Goal: Entertainment & Leisure: Consume media (video, audio)

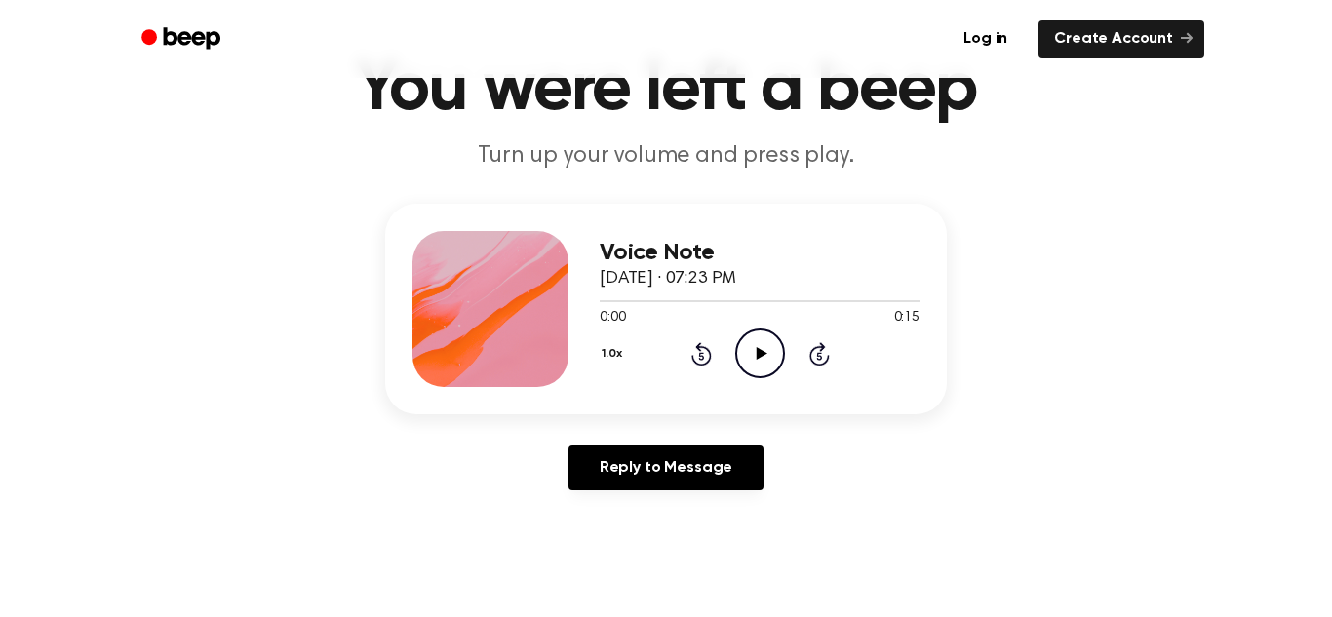
click at [761, 361] on icon "Play Audio" at bounding box center [760, 354] width 50 height 50
click at [763, 348] on icon "Play Audio" at bounding box center [760, 354] width 50 height 50
click at [763, 348] on icon at bounding box center [760, 353] width 9 height 13
click at [694, 355] on icon "Rewind 5 seconds" at bounding box center [701, 353] width 21 height 25
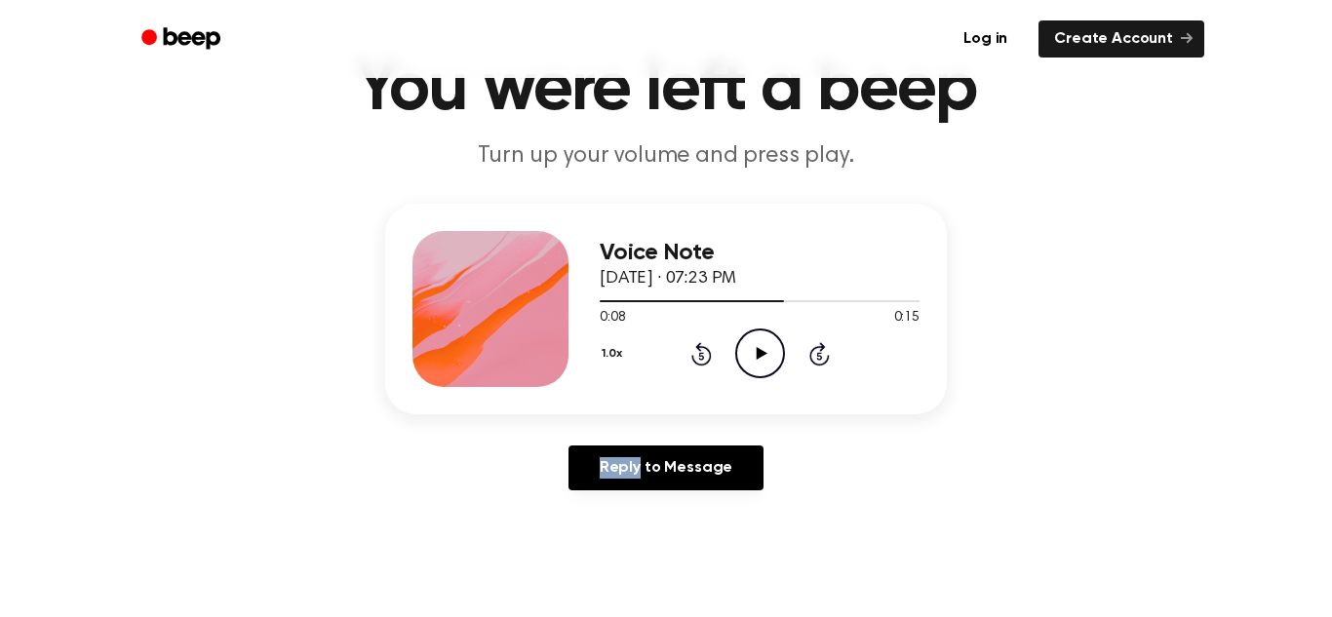
click at [694, 355] on icon "Rewind 5 seconds" at bounding box center [701, 353] width 21 height 25
click at [764, 358] on icon "Play Audio" at bounding box center [760, 354] width 50 height 50
click at [764, 358] on icon at bounding box center [760, 353] width 9 height 13
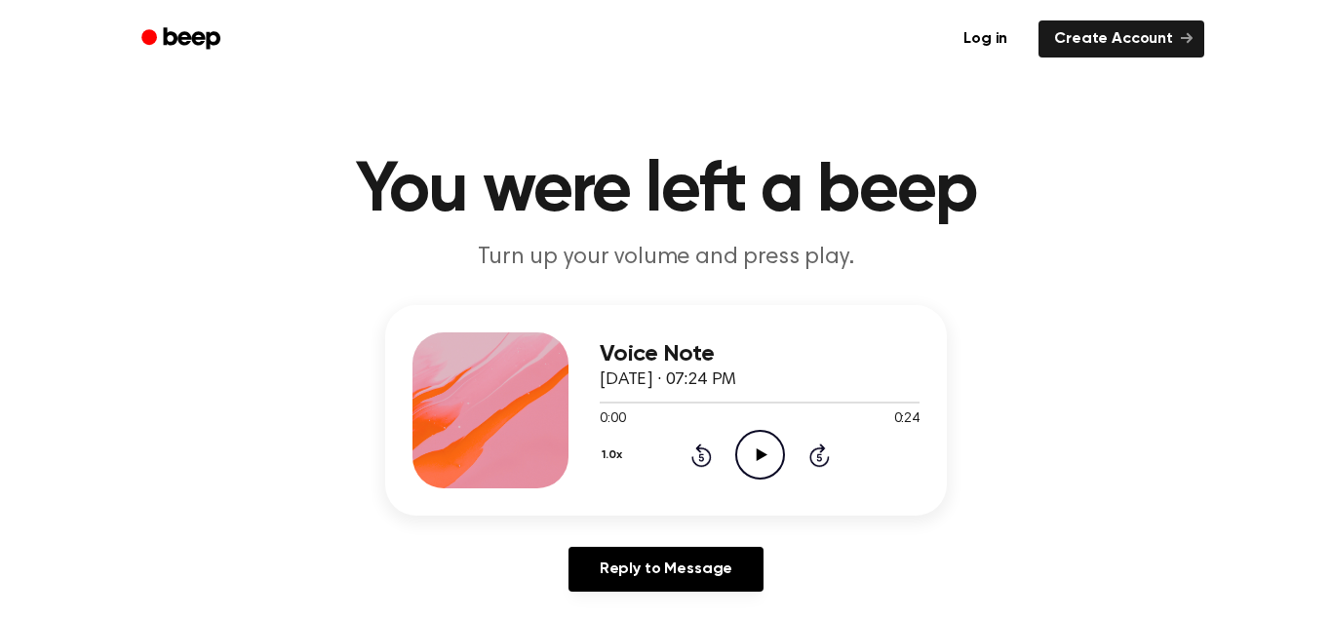
click at [755, 445] on icon "Play Audio" at bounding box center [760, 455] width 50 height 50
click at [692, 454] on icon "Rewind 5 seconds" at bounding box center [701, 455] width 21 height 25
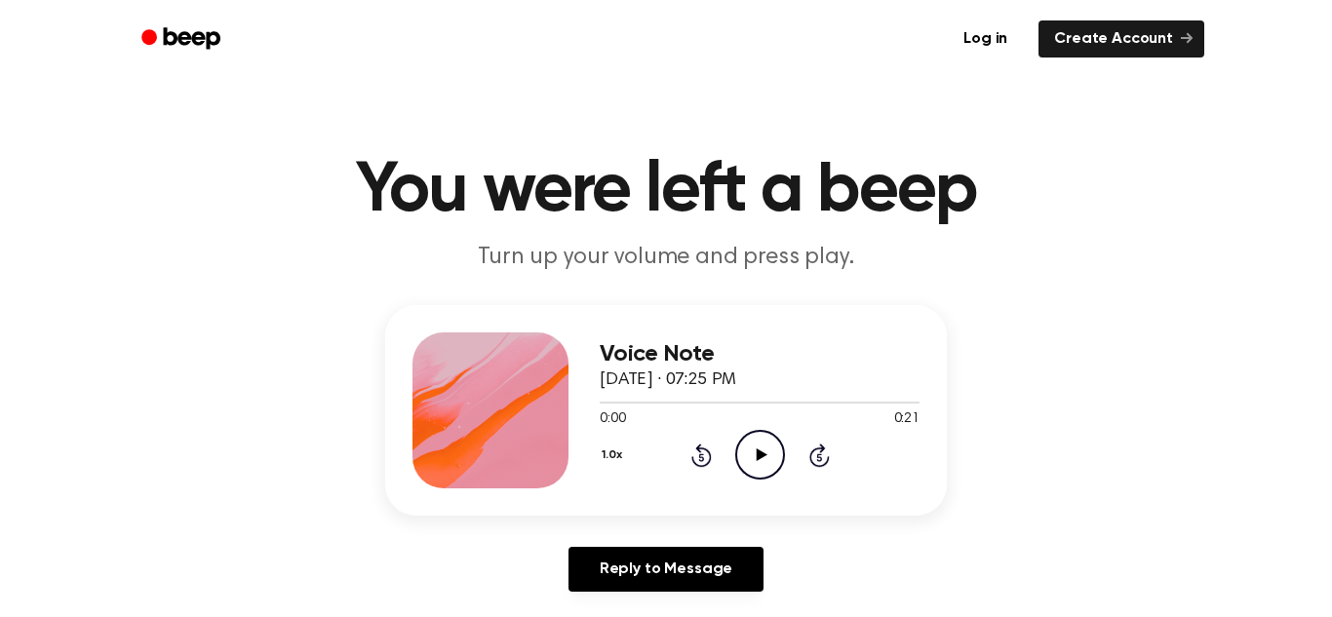
click at [752, 446] on icon "Play Audio" at bounding box center [760, 455] width 50 height 50
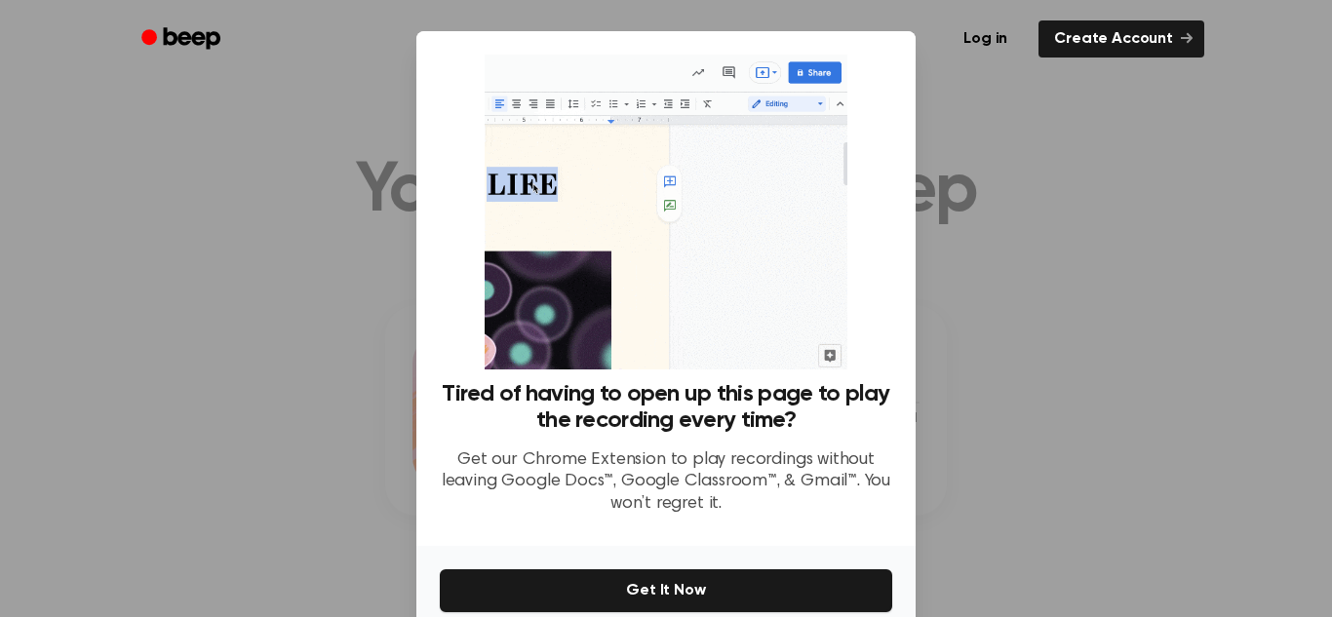
click at [358, 201] on div at bounding box center [666, 308] width 1332 height 617
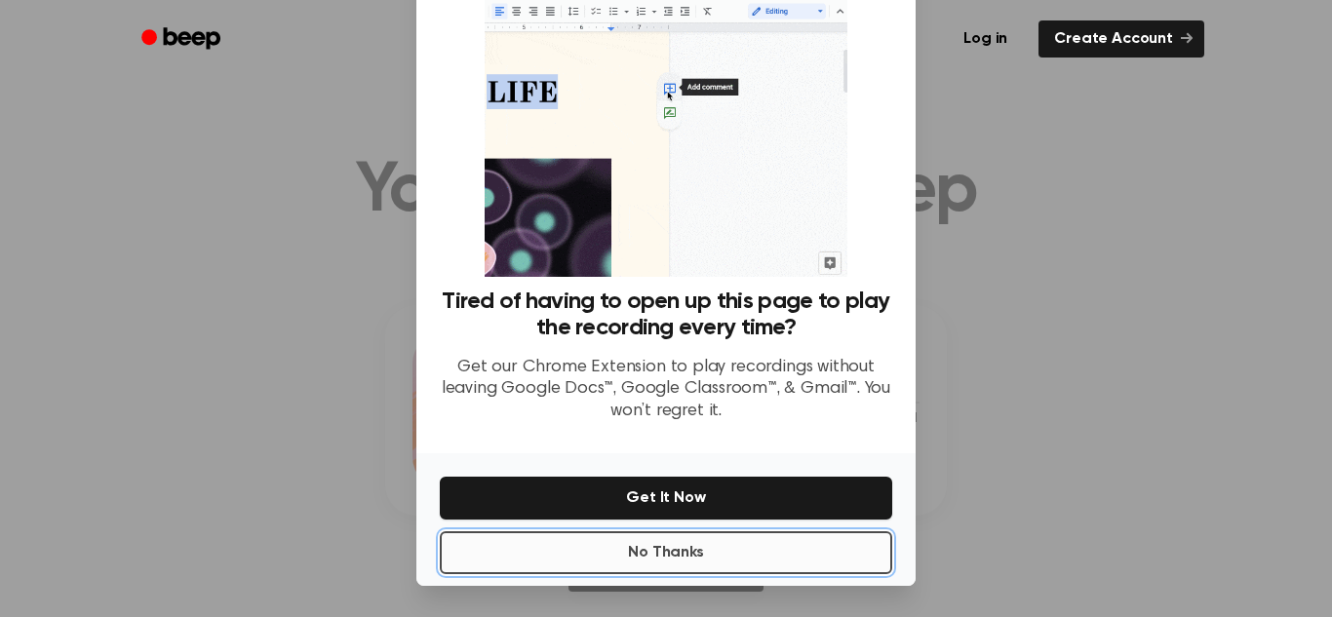
click at [544, 563] on button "No Thanks" at bounding box center [666, 553] width 453 height 43
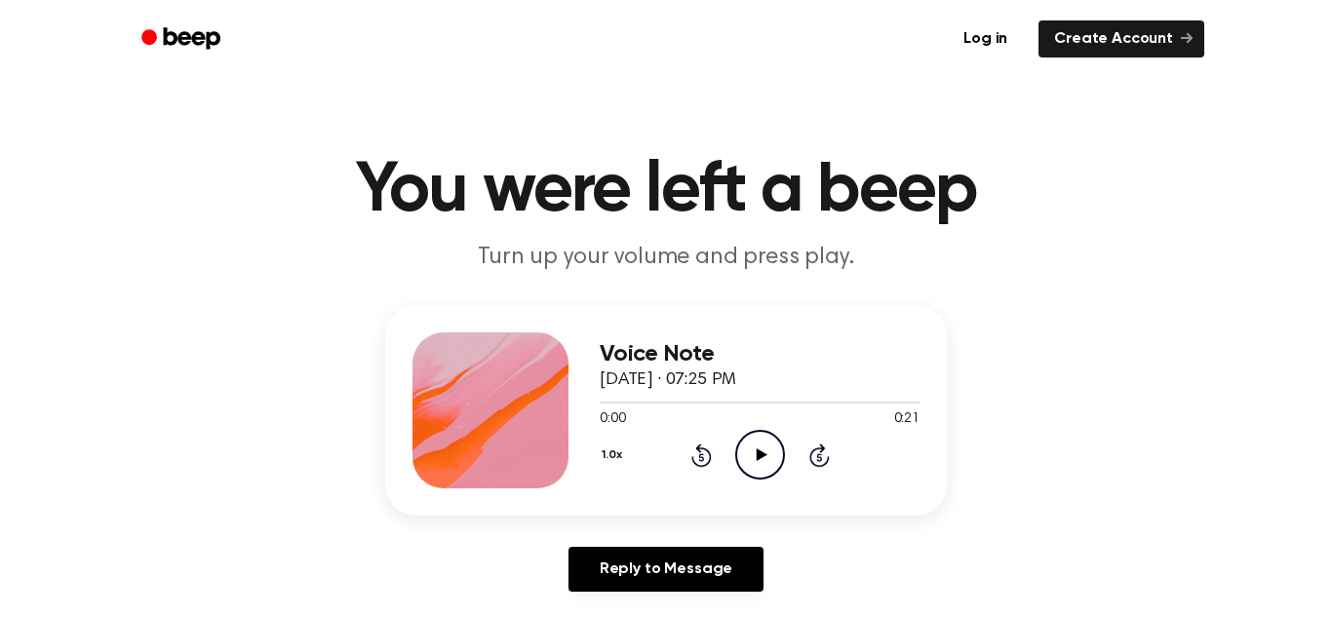
click at [737, 466] on circle at bounding box center [760, 455] width 48 height 48
click at [754, 460] on icon "Play Audio" at bounding box center [760, 455] width 50 height 50
click at [742, 462] on icon "Play Audio" at bounding box center [760, 455] width 50 height 50
click at [763, 457] on icon at bounding box center [761, 455] width 11 height 13
click at [769, 460] on icon "Play Audio" at bounding box center [760, 455] width 50 height 50
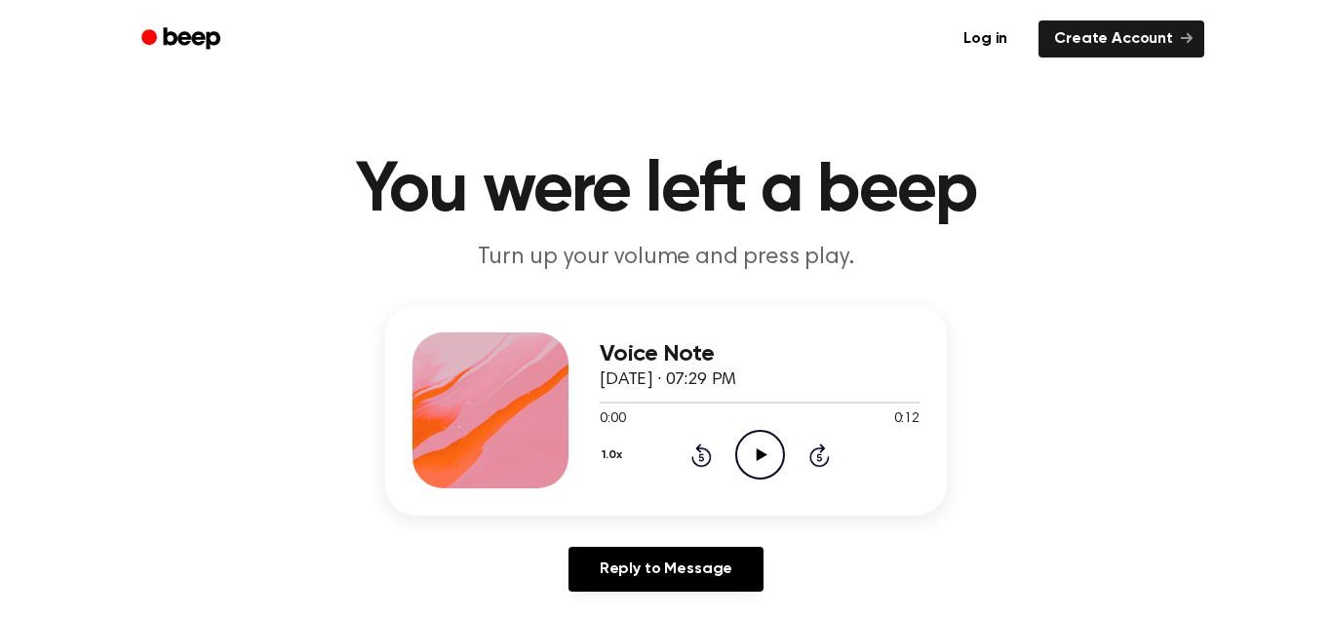
click at [752, 445] on icon "Play Audio" at bounding box center [760, 455] width 50 height 50
click at [753, 453] on icon "Play Audio" at bounding box center [760, 455] width 50 height 50
click at [750, 440] on icon "Play Audio" at bounding box center [760, 455] width 50 height 50
click at [691, 456] on icon "Rewind 5 seconds" at bounding box center [701, 455] width 21 height 25
click at [698, 457] on icon at bounding box center [700, 458] width 5 height 8
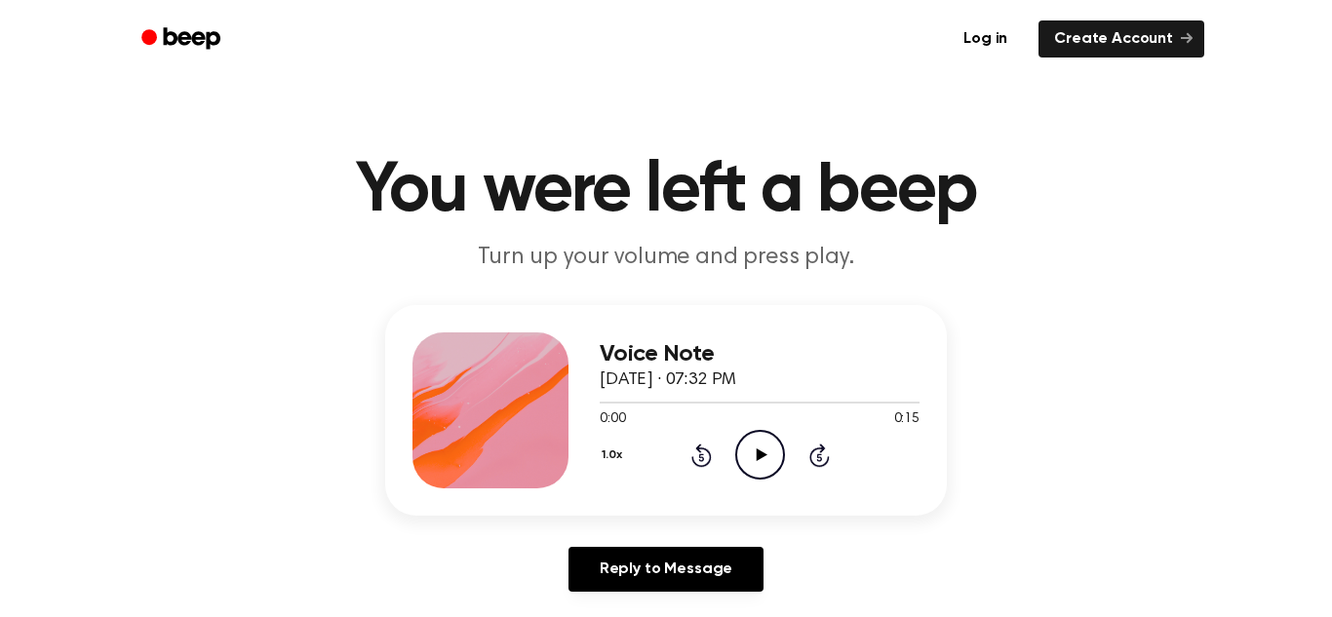
click at [749, 463] on icon "Play Audio" at bounding box center [760, 455] width 50 height 50
click at [753, 444] on icon "Play Audio" at bounding box center [760, 455] width 50 height 50
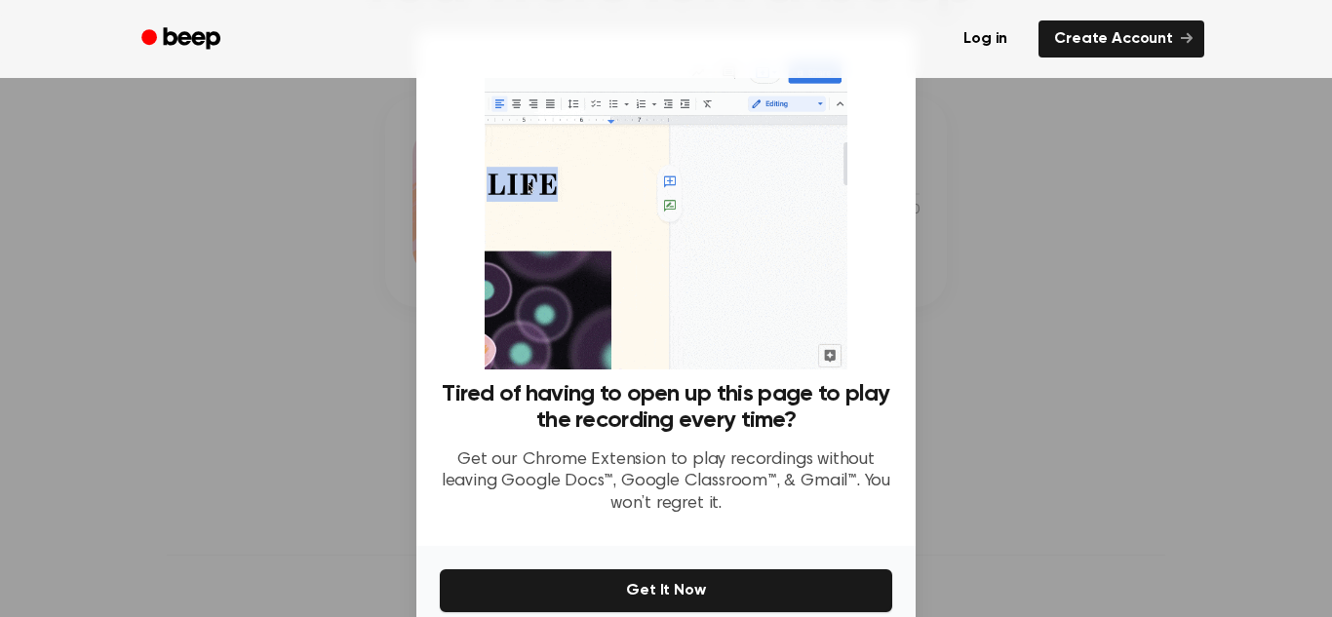
scroll to position [93, 0]
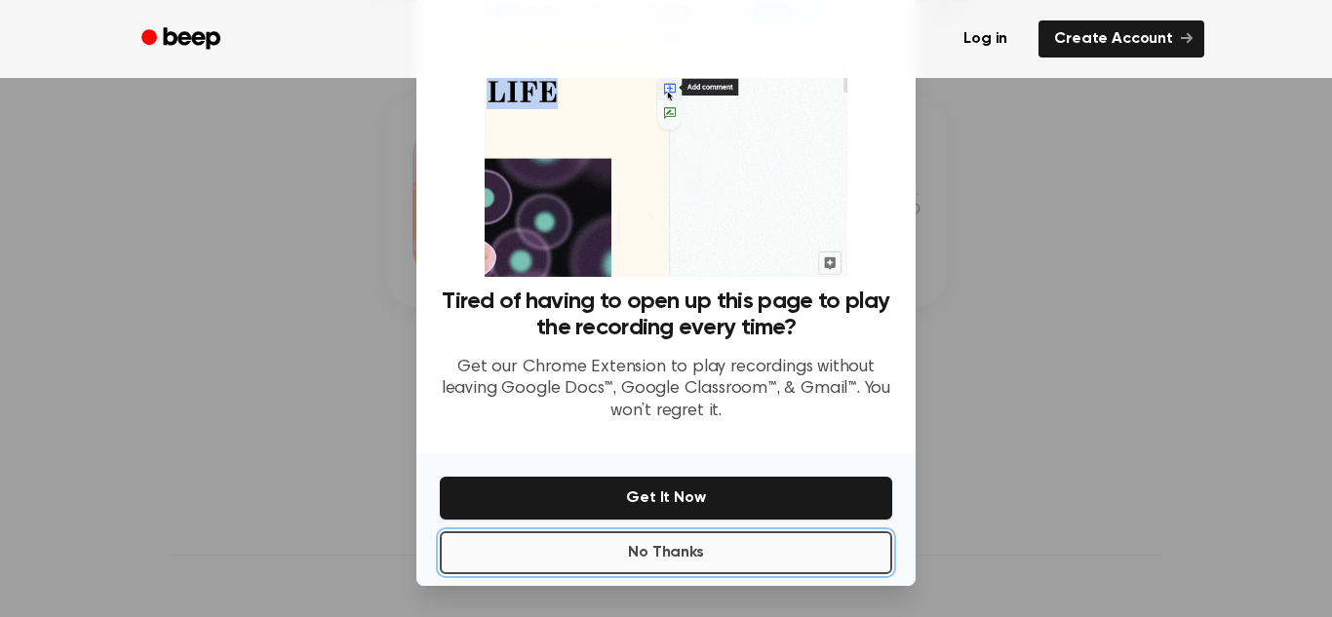
click at [595, 561] on button "No Thanks" at bounding box center [666, 553] width 453 height 43
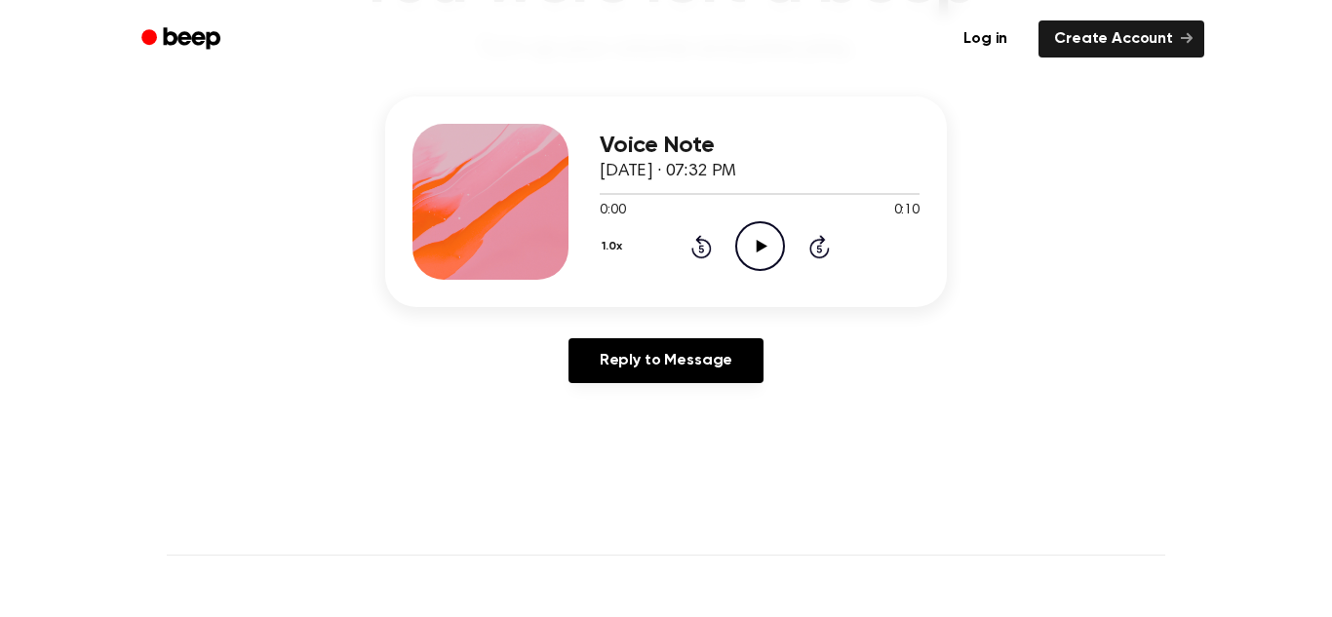
click at [762, 243] on icon "Play Audio" at bounding box center [760, 246] width 50 height 50
click at [696, 252] on icon "Rewind 5 seconds" at bounding box center [701, 246] width 21 height 25
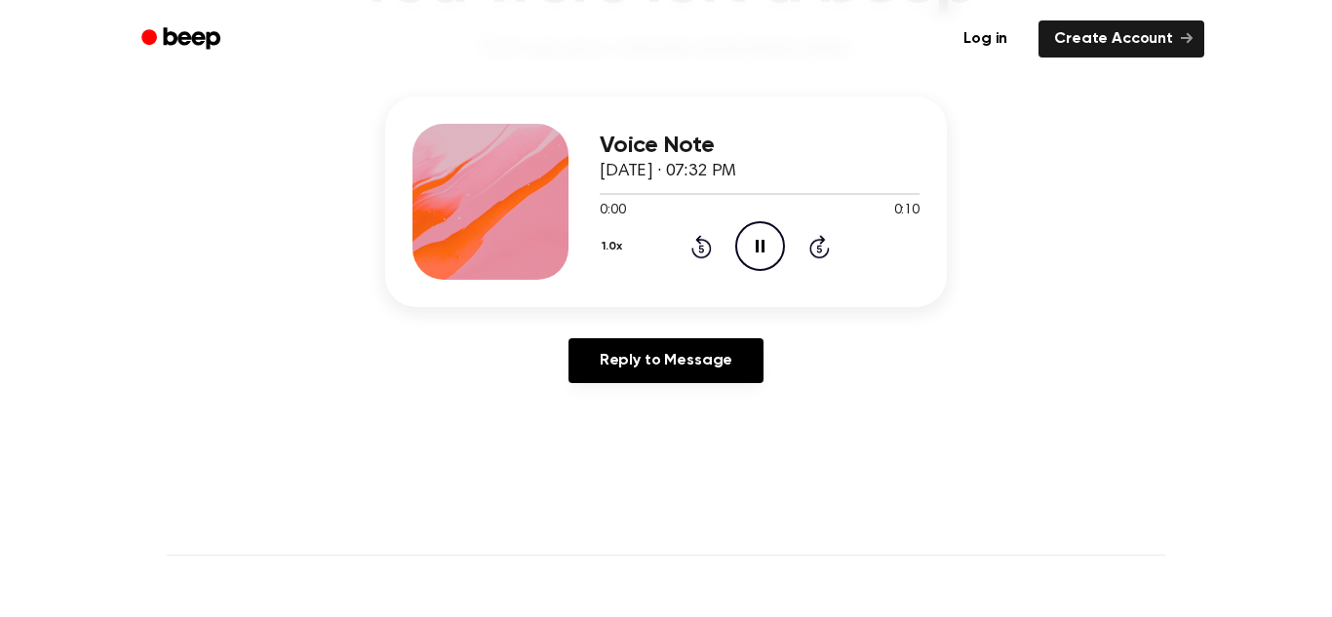
click at [696, 252] on icon "Rewind 5 seconds" at bounding box center [701, 246] width 21 height 25
click at [693, 249] on icon at bounding box center [702, 246] width 20 height 23
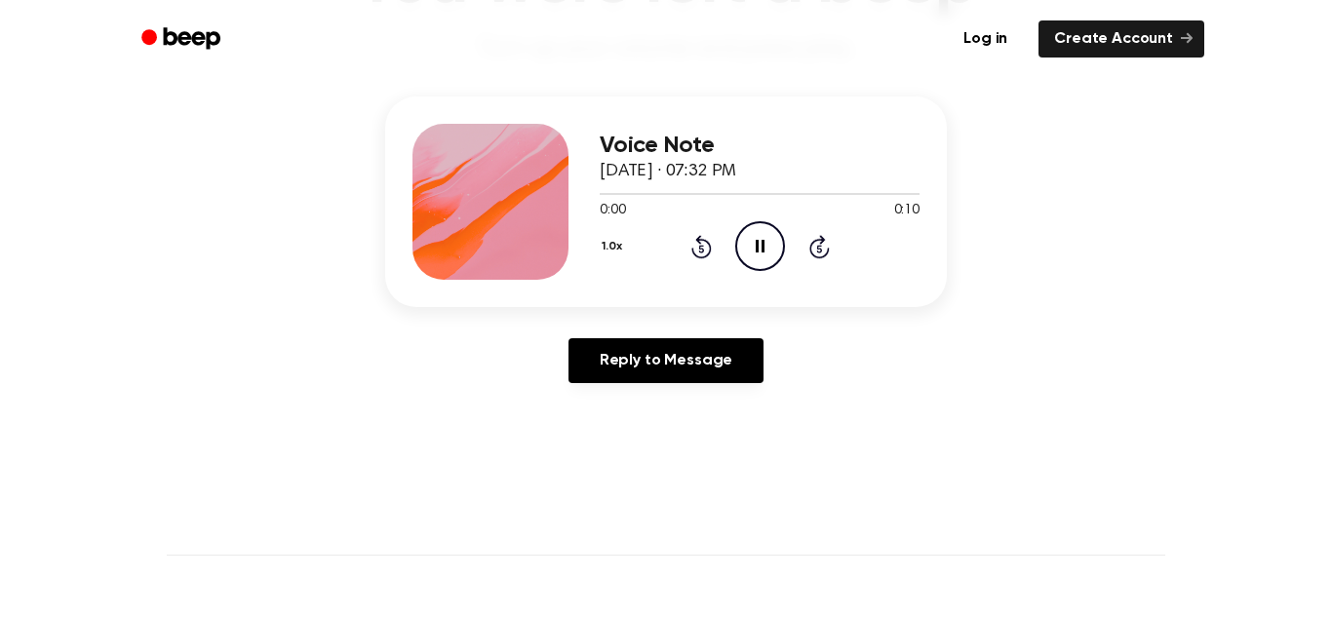
click at [693, 249] on icon at bounding box center [702, 246] width 20 height 23
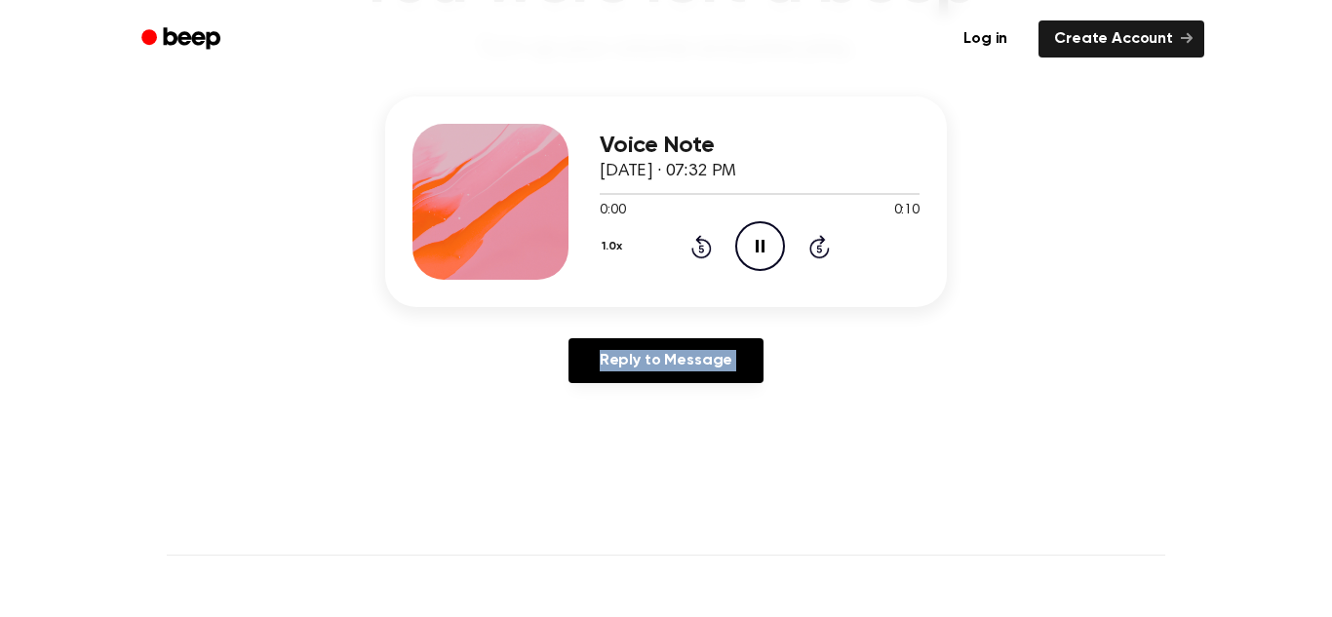
click at [693, 249] on icon at bounding box center [702, 246] width 20 height 23
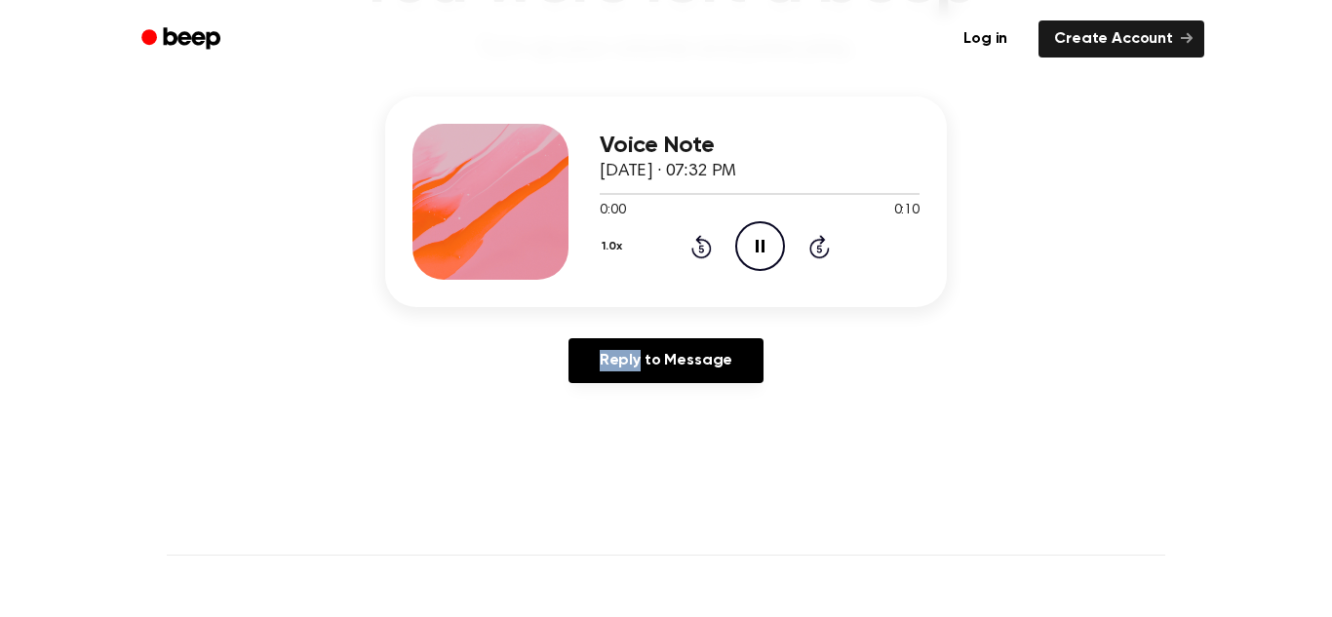
click at [693, 249] on icon at bounding box center [702, 246] width 20 height 23
click at [695, 251] on icon "Rewind 5 seconds" at bounding box center [701, 246] width 21 height 25
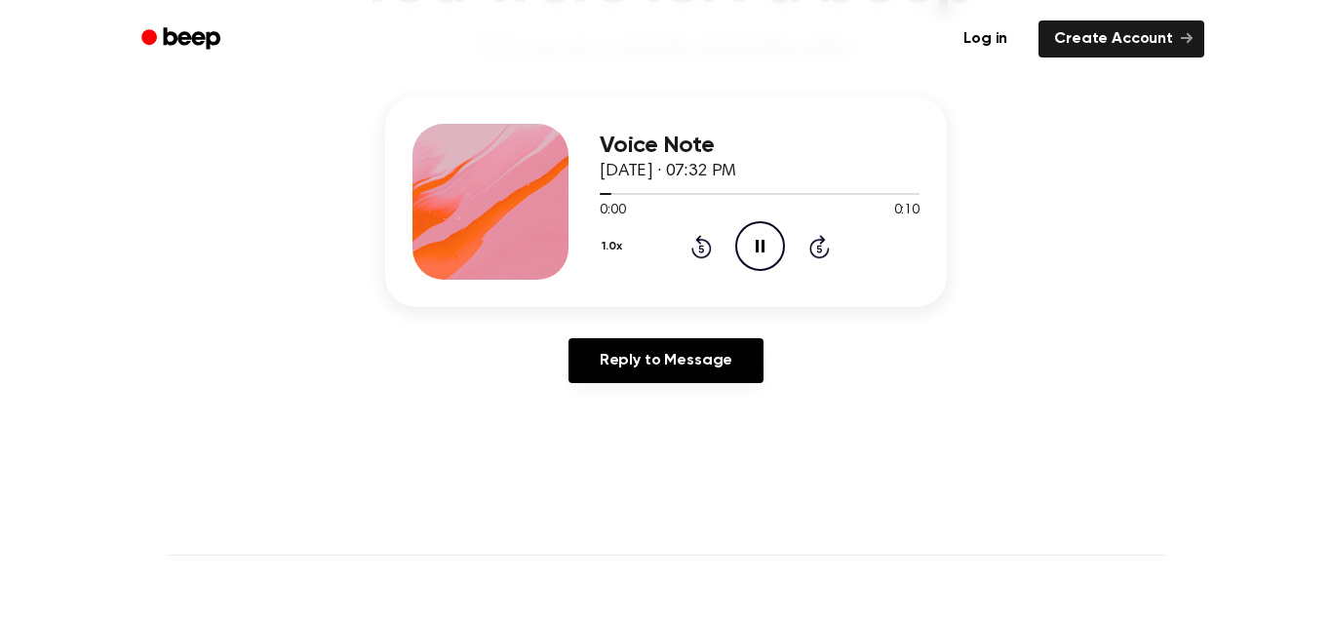
click at [695, 251] on icon "Rewind 5 seconds" at bounding box center [701, 246] width 21 height 25
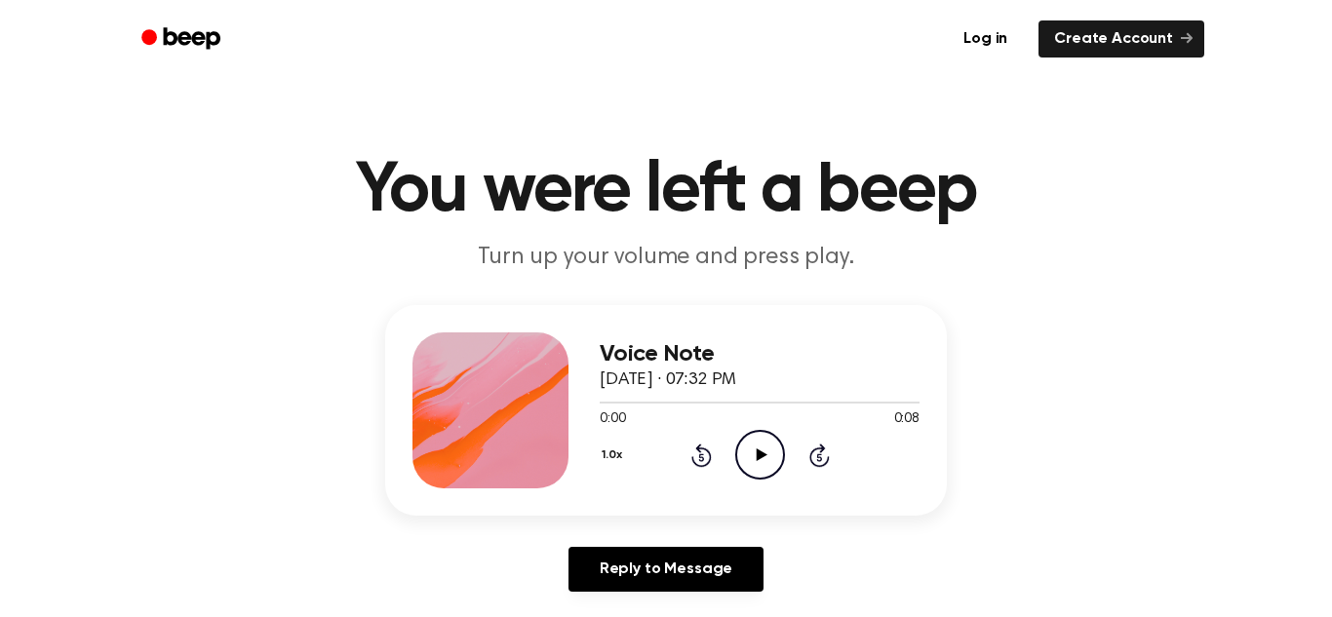
click at [752, 455] on icon "Play Audio" at bounding box center [760, 455] width 50 height 50
click at [755, 471] on icon "Play Audio" at bounding box center [760, 455] width 50 height 50
click at [703, 457] on icon "Rewind 5 seconds" at bounding box center [701, 455] width 21 height 25
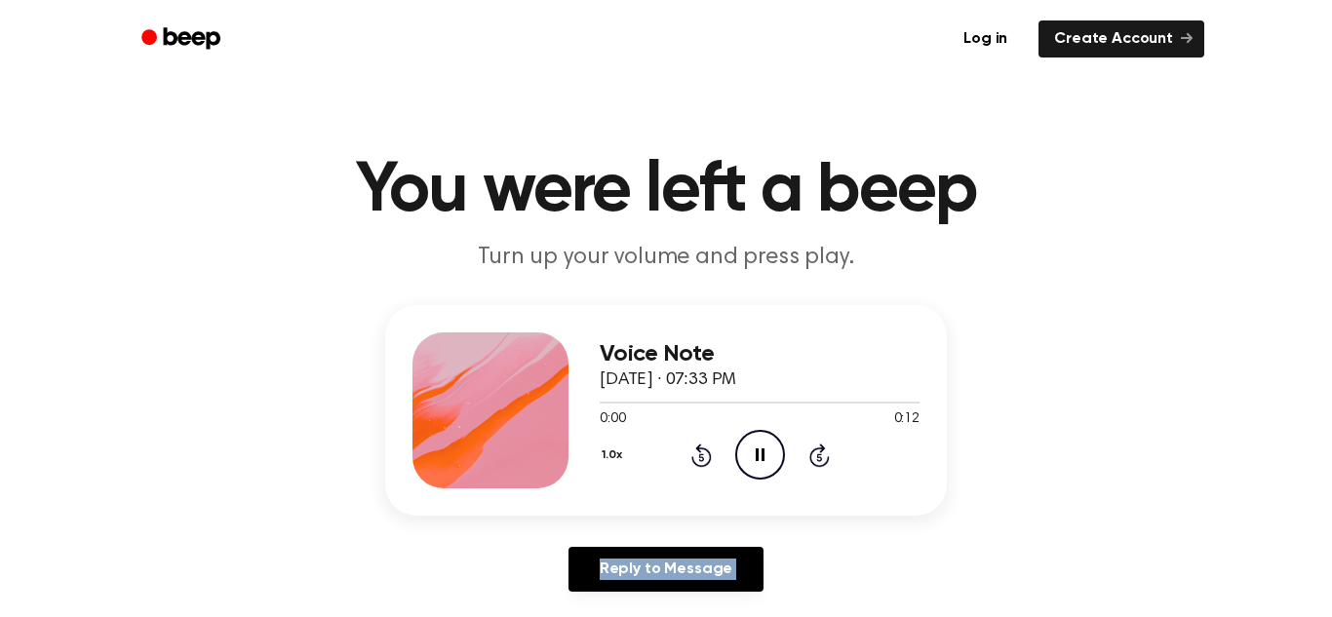
click at [703, 457] on icon "Rewind 5 seconds" at bounding box center [701, 455] width 21 height 25
click at [705, 453] on icon "Rewind 5 seconds" at bounding box center [701, 455] width 21 height 25
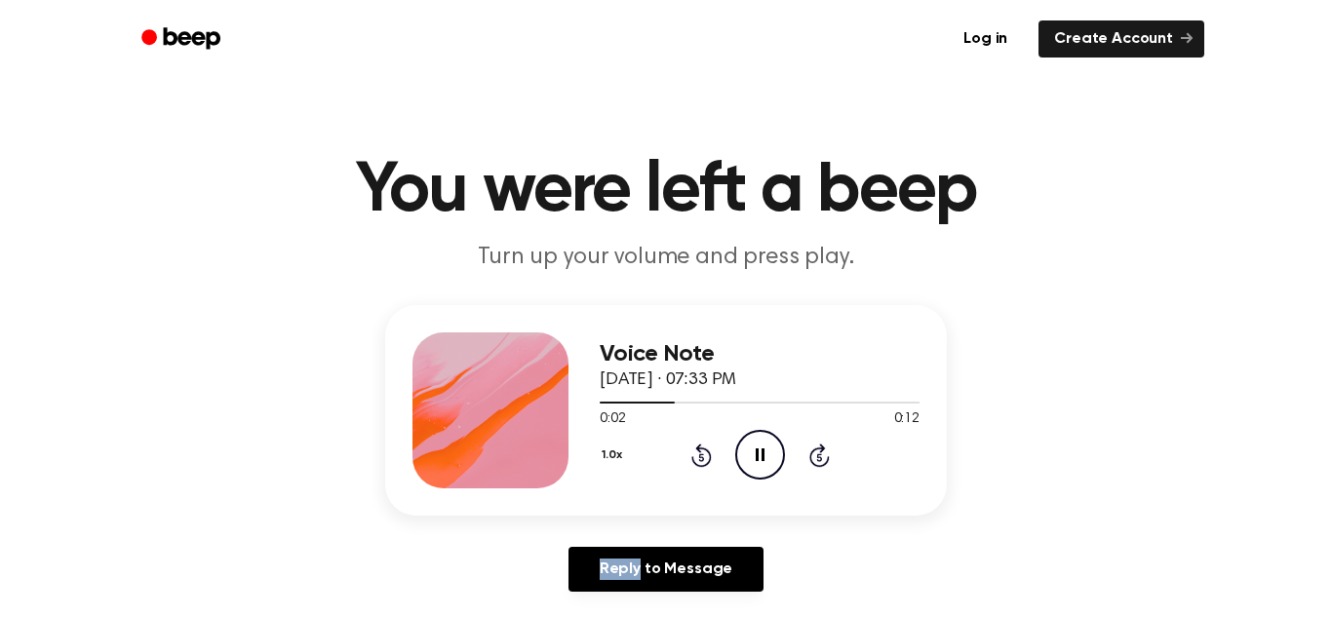
click at [705, 453] on icon "Rewind 5 seconds" at bounding box center [701, 455] width 21 height 25
click at [748, 459] on icon "Play Audio" at bounding box center [760, 455] width 50 height 50
click at [750, 439] on icon "Play Audio" at bounding box center [760, 455] width 50 height 50
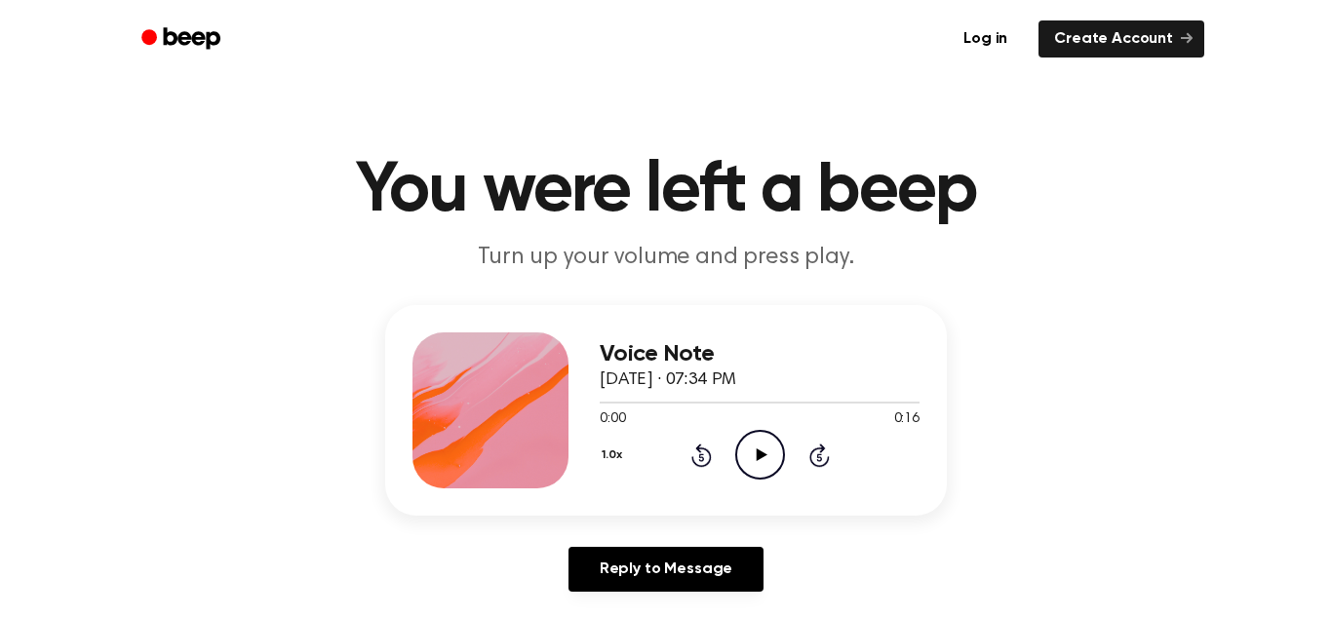
click at [757, 448] on icon "Play Audio" at bounding box center [760, 455] width 50 height 50
click at [698, 448] on icon at bounding box center [702, 455] width 20 height 23
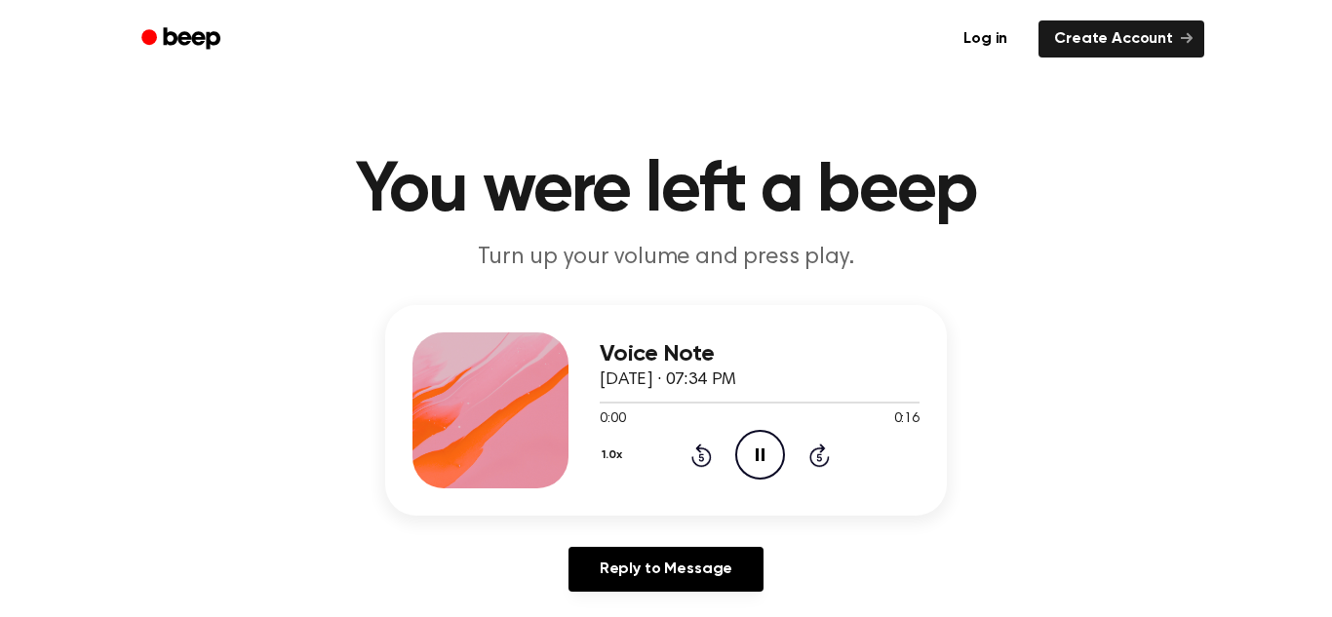
click at [698, 448] on icon at bounding box center [702, 455] width 20 height 23
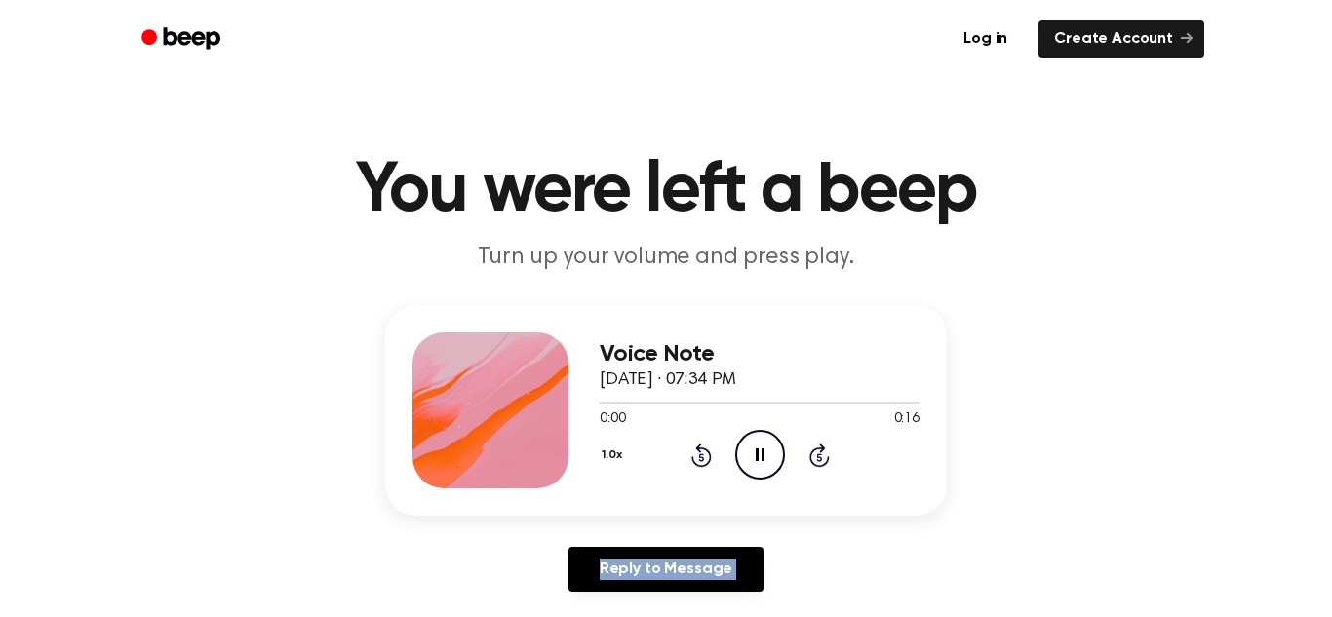
click at [698, 448] on icon at bounding box center [702, 455] width 20 height 23
click at [741, 445] on icon "Play Audio" at bounding box center [760, 455] width 50 height 50
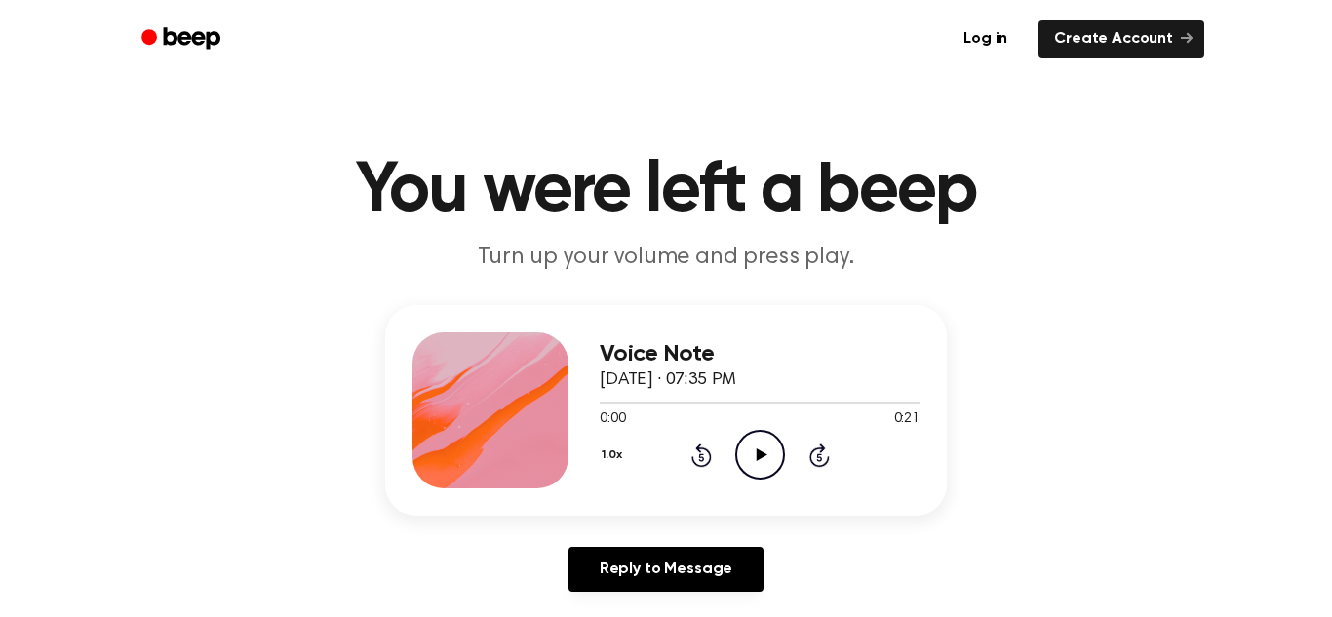
click at [752, 447] on icon "Play Audio" at bounding box center [760, 455] width 50 height 50
